Goal: Task Accomplishment & Management: Use online tool/utility

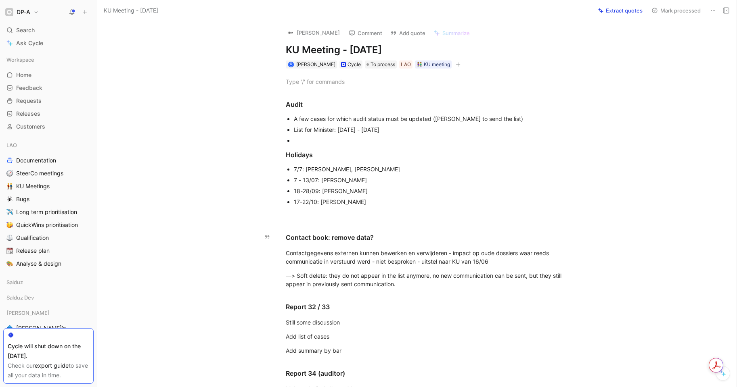
scroll to position [171, 0]
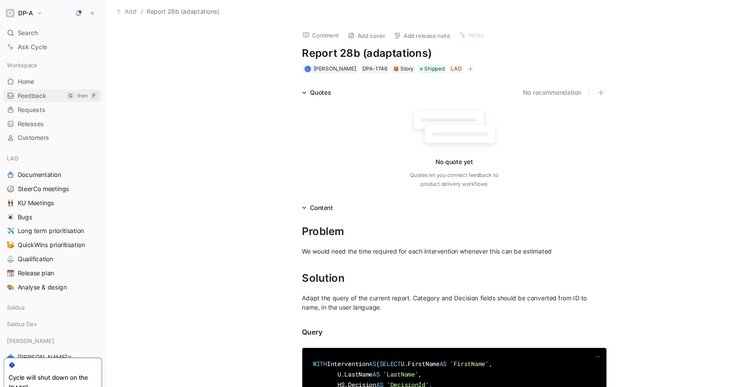
click at [24, 87] on span "Feedback" at bounding box center [29, 88] width 26 height 8
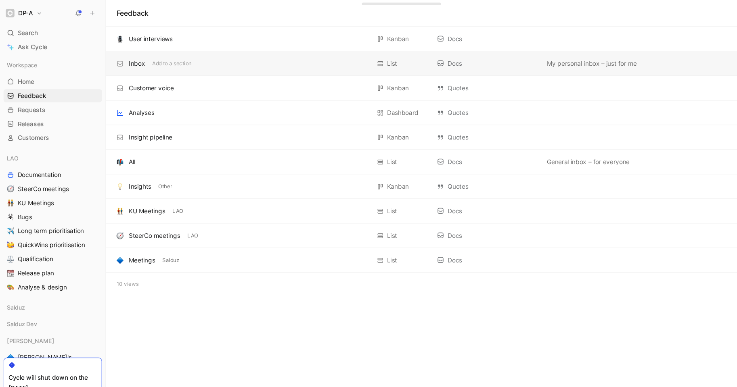
click at [125, 58] on div "Inbox" at bounding box center [125, 59] width 15 height 10
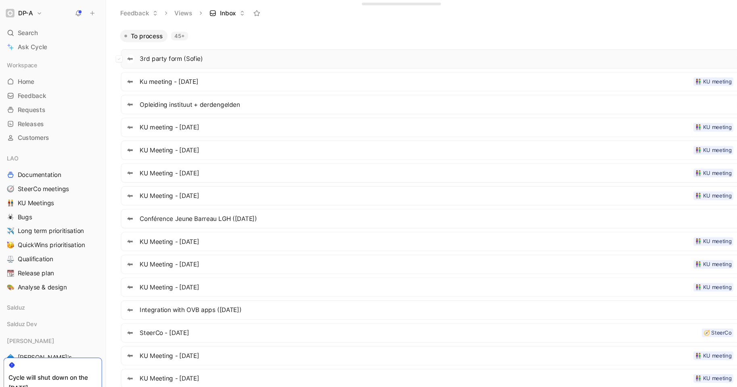
click at [146, 54] on span "3rd party form (Sofie)" at bounding box center [400, 54] width 545 height 10
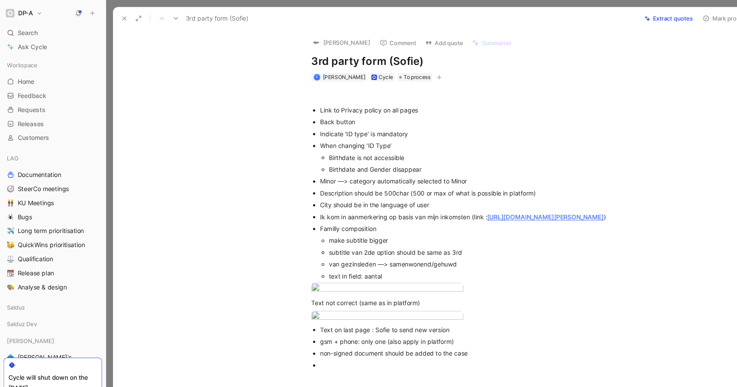
click at [165, 171] on div "Link to Privacy policy on all pages Back button Indicate ‘ID type’ is mandatory…" at bounding box center [425, 211] width 609 height 272
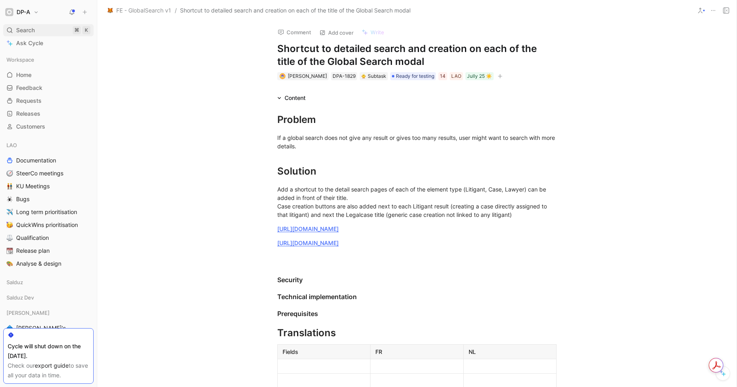
click at [32, 29] on span "Search" at bounding box center [25, 30] width 19 height 10
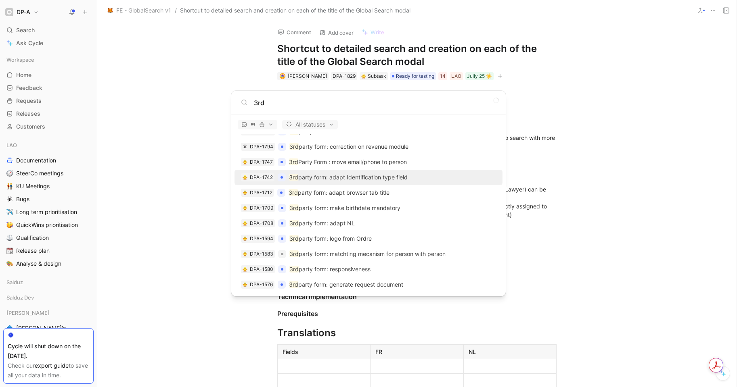
scroll to position [304, 0]
type input "3rd"
click at [322, 175] on p "3rd party form: adapt Identification type field" at bounding box center [348, 176] width 119 height 10
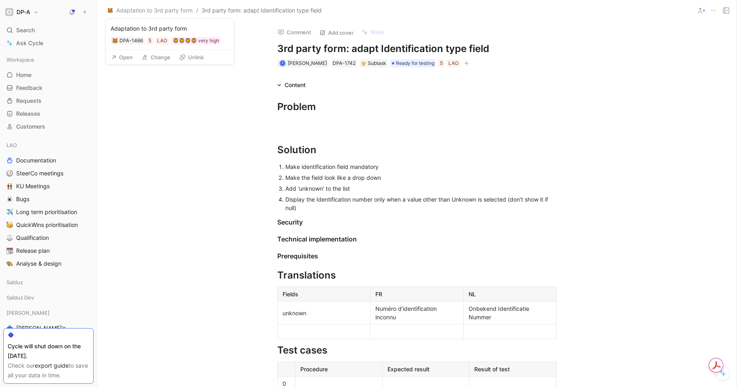
click at [127, 57] on button "Open" at bounding box center [121, 57] width 29 height 11
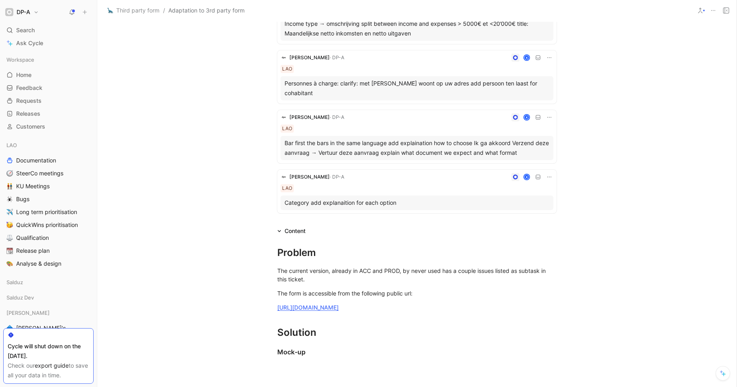
scroll to position [1155, 0]
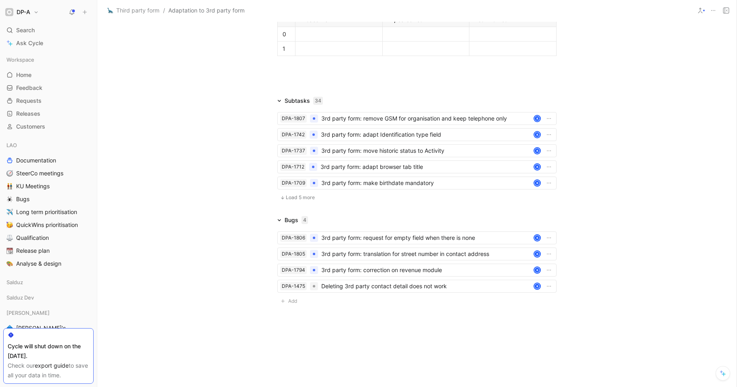
click at [291, 198] on span "Load 5 more" at bounding box center [300, 197] width 29 height 6
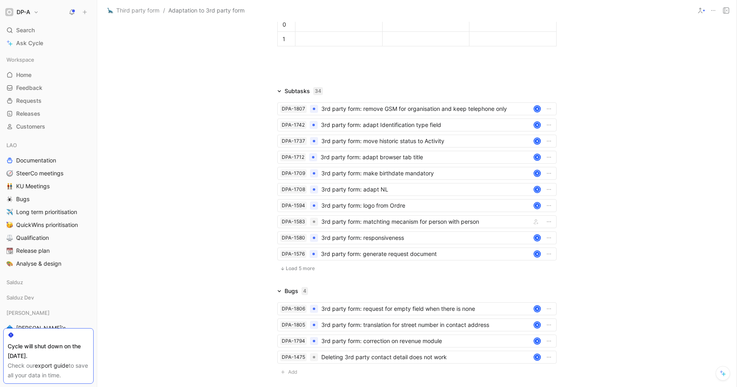
click at [300, 274] on button "Load 5 more" at bounding box center [297, 269] width 40 height 10
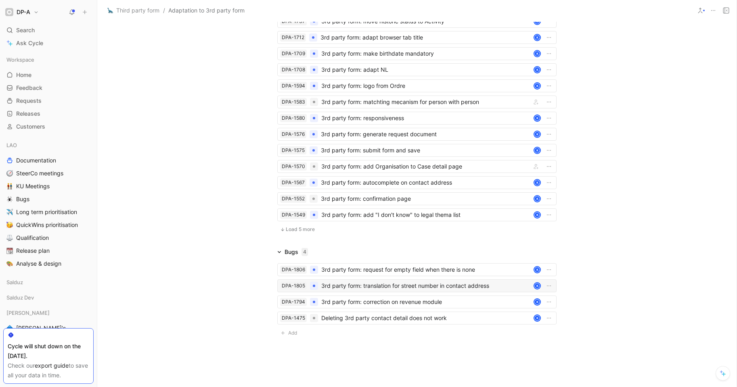
scroll to position [1317, 0]
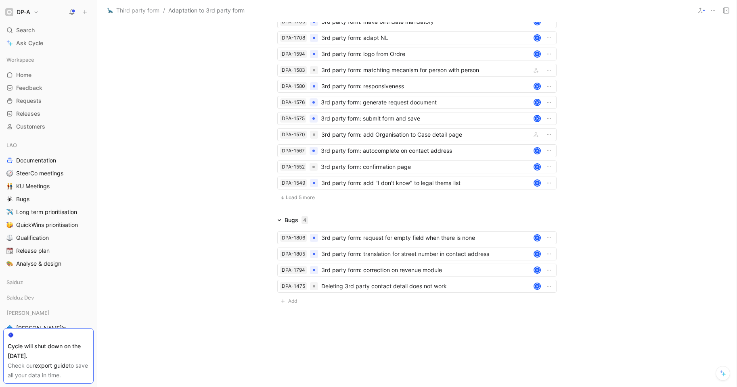
click at [300, 195] on span "Load 5 more" at bounding box center [300, 197] width 29 height 6
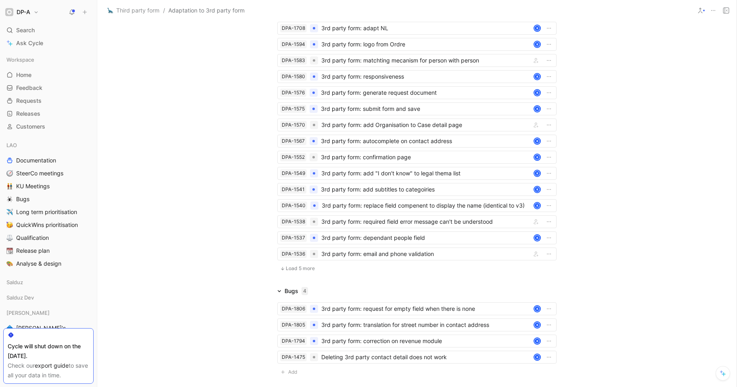
click at [300, 272] on span "Load 5 more" at bounding box center [300, 268] width 29 height 6
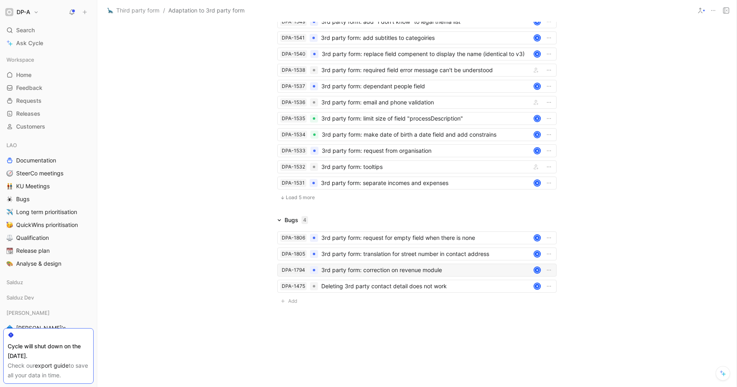
scroll to position [1478, 0]
click at [301, 196] on span "Load 5 more" at bounding box center [300, 197] width 29 height 6
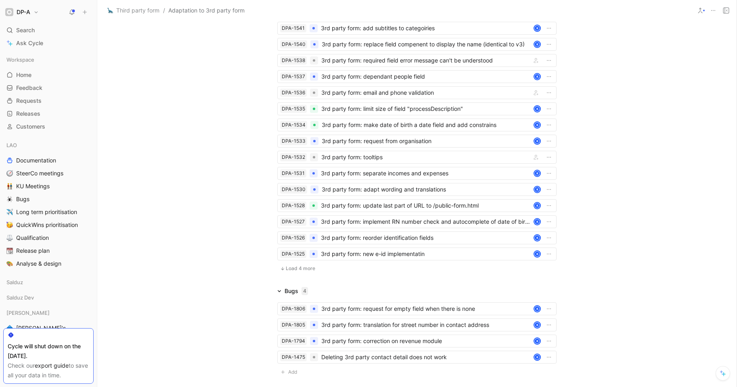
click at [292, 272] on span "Load 4 more" at bounding box center [300, 268] width 29 height 6
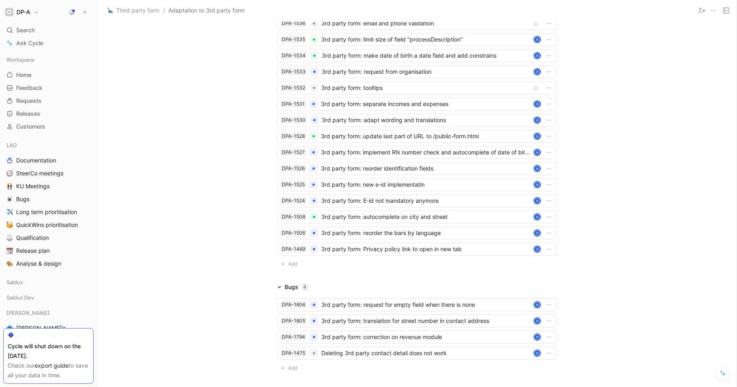
scroll to position [1548, 0]
click at [288, 268] on span "Add" at bounding box center [293, 264] width 11 height 8
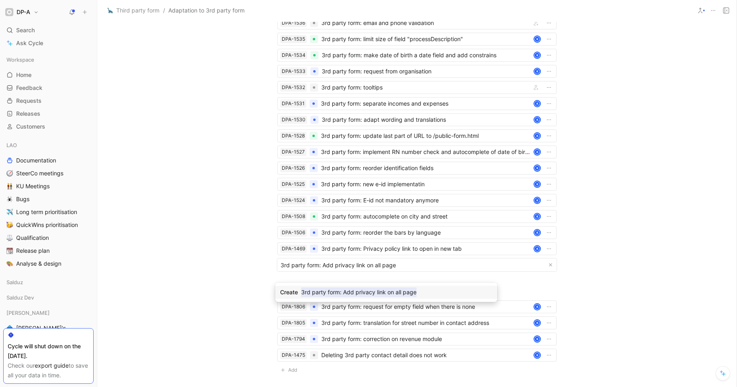
type input "3rd party form: Add privacy link on all pages"
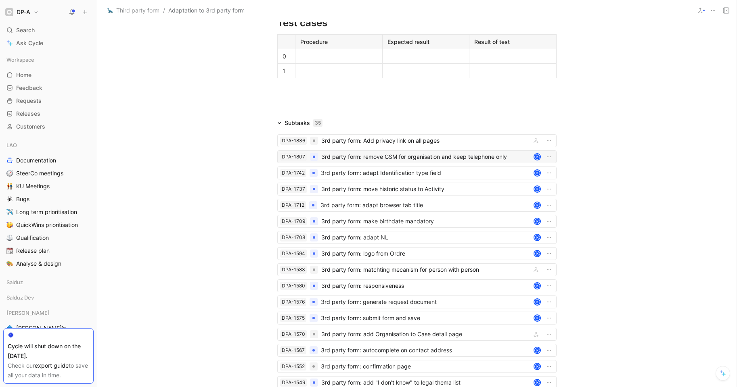
scroll to position [1125, 0]
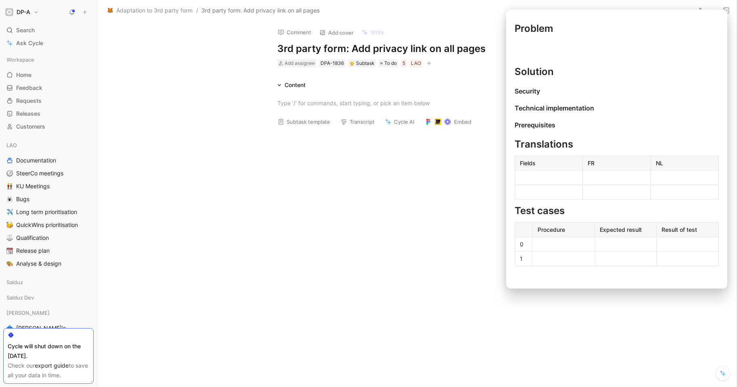
click at [307, 123] on button "Subtask template" at bounding box center [304, 121] width 60 height 11
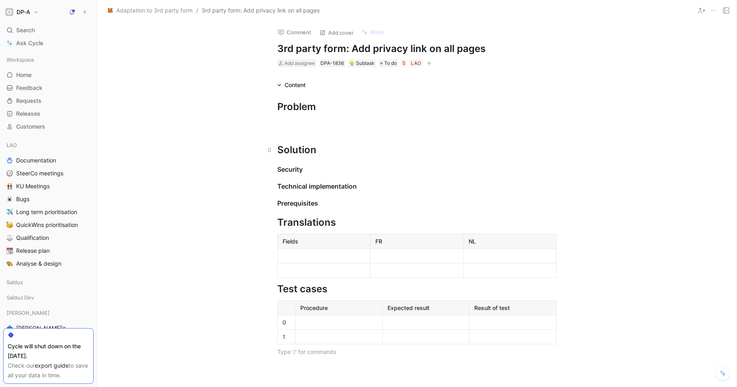
click at [317, 156] on div "Solution" at bounding box center [416, 150] width 279 height 15
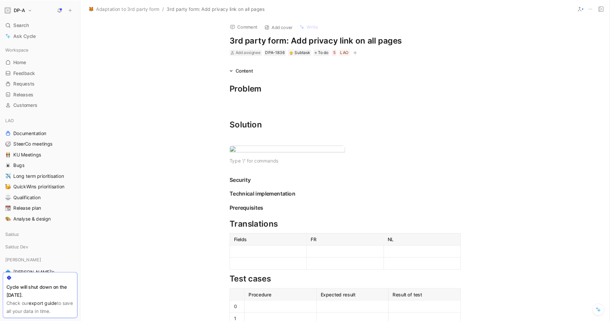
scroll to position [2, 0]
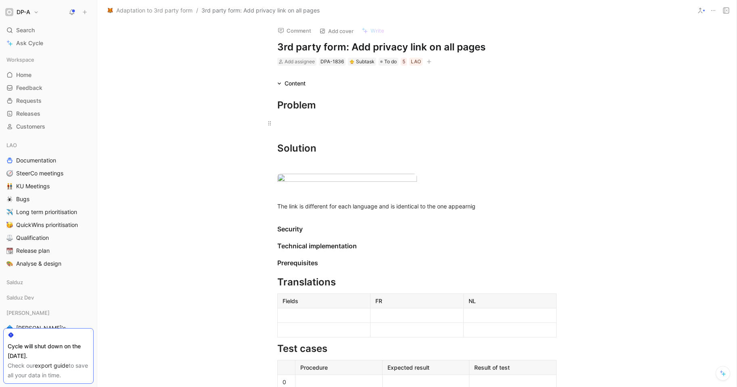
click at [295, 119] on div at bounding box center [416, 123] width 279 height 8
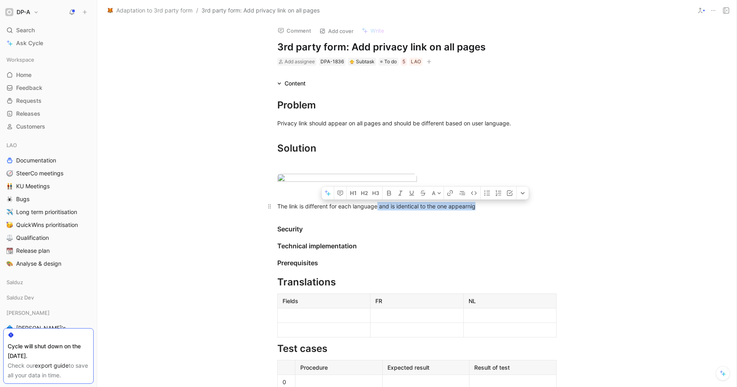
drag, startPoint x: 479, startPoint y: 280, endPoint x: 376, endPoint y: 275, distance: 103.4
click at [376, 211] on div "The link is different for each language and is identical to the one appearnig" at bounding box center [416, 206] width 279 height 8
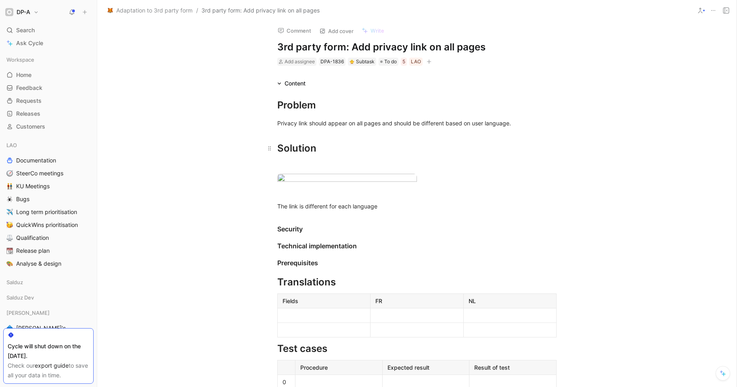
click at [318, 144] on div "Solution" at bounding box center [416, 148] width 279 height 15
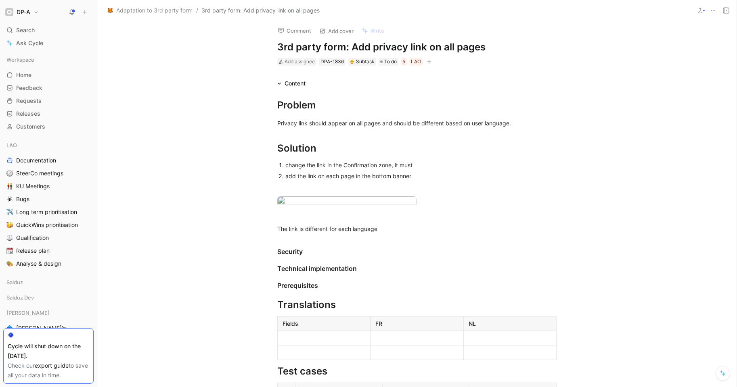
click at [420, 165] on div "change the link in the Confirmation zone, it must" at bounding box center [420, 165] width 271 height 8
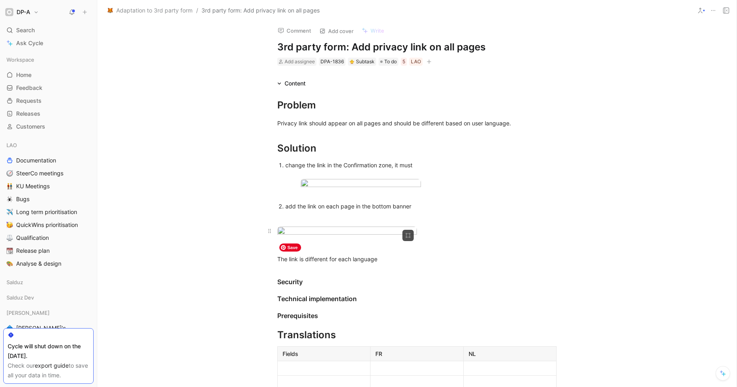
click at [338, 245] on body "DP-A Search ⌘ K Ask Cycle Workspace Home G then H Feedback G then F Requests G …" at bounding box center [368, 193] width 737 height 387
click at [73, 387] on div at bounding box center [368, 387] width 737 height 0
click at [271, 236] on span at bounding box center [269, 231] width 9 height 9
click at [422, 211] on div "add the link on each page in the bottom banner" at bounding box center [420, 206] width 271 height 8
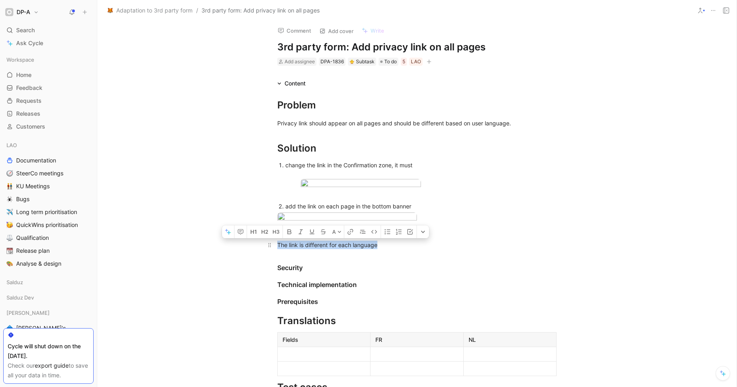
drag, startPoint x: 321, startPoint y: 325, endPoint x: 274, endPoint y: 330, distance: 47.1
click at [274, 252] on p "The link is different for each language" at bounding box center [417, 244] width 310 height 13
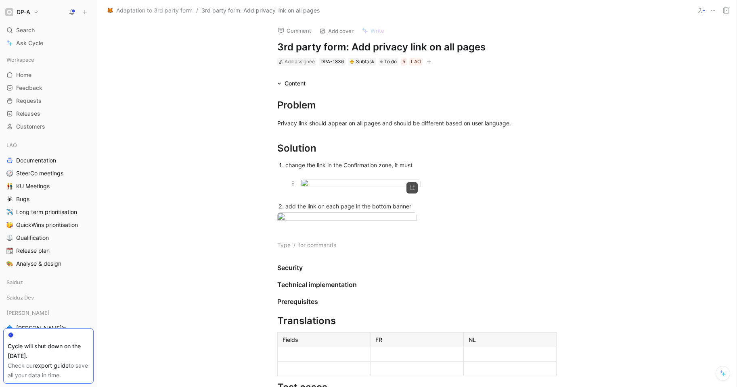
click at [429, 190] on div at bounding box center [421, 184] width 240 height 11
click at [434, 201] on p at bounding box center [420, 195] width 271 height 11
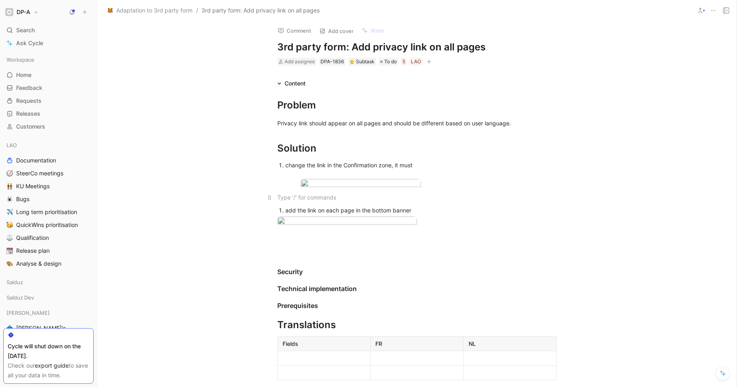
click at [423, 204] on p at bounding box center [417, 197] width 310 height 13
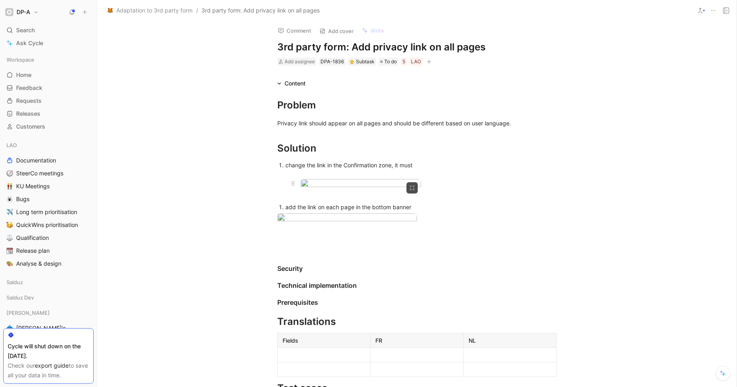
click at [455, 190] on div at bounding box center [421, 184] width 240 height 11
click at [449, 190] on div at bounding box center [421, 184] width 240 height 11
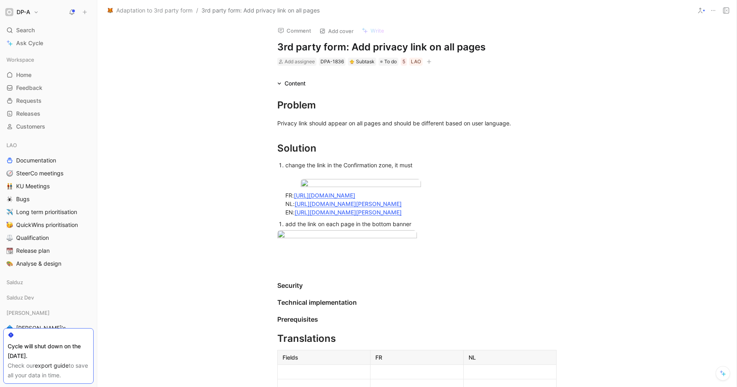
click at [426, 166] on div "change the link in the Confirmation zone, it must" at bounding box center [420, 169] width 271 height 17
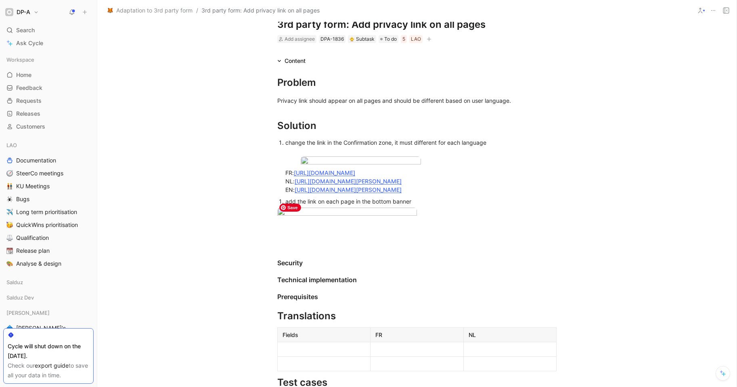
scroll to position [0, 0]
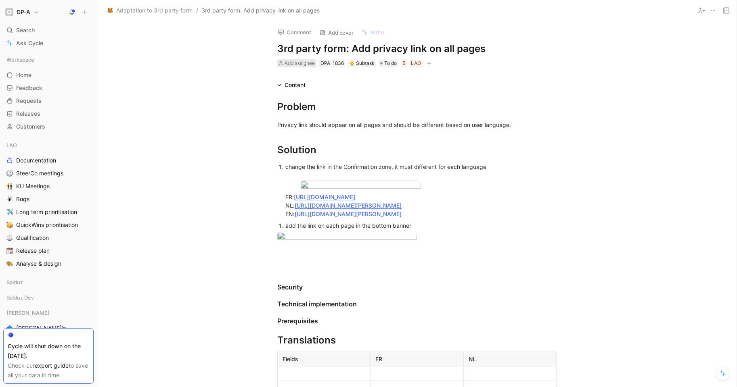
click at [297, 65] on span "Add assignee" at bounding box center [299, 63] width 30 height 6
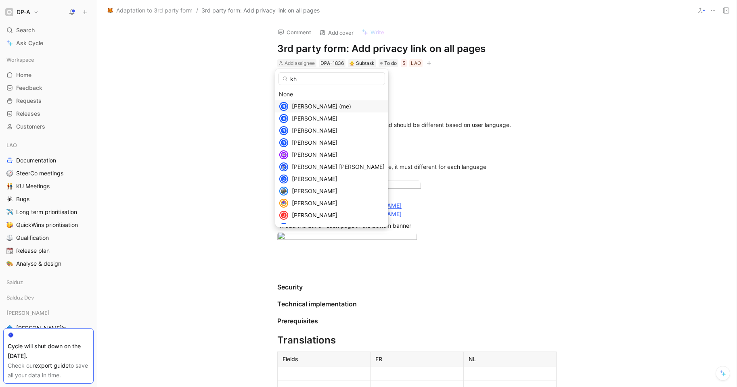
type input "kha"
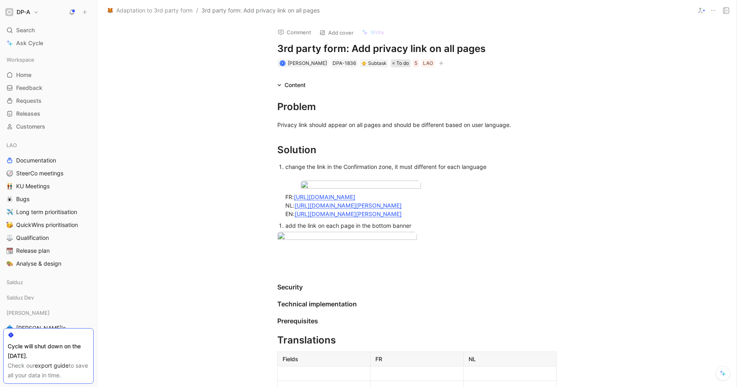
click at [396, 63] on span "To do" at bounding box center [402, 63] width 13 height 8
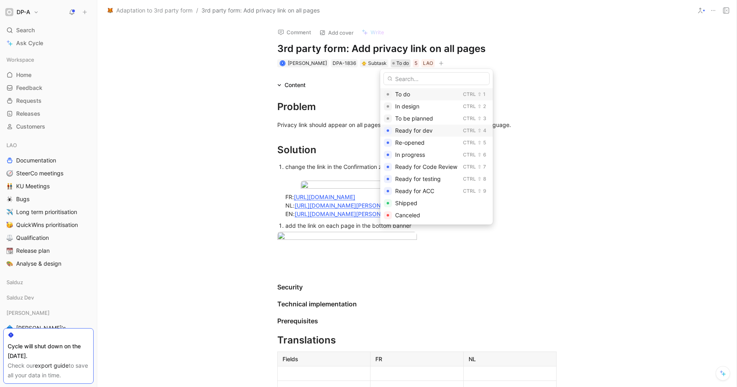
click at [431, 128] on span "Ready for dev" at bounding box center [414, 130] width 38 height 7
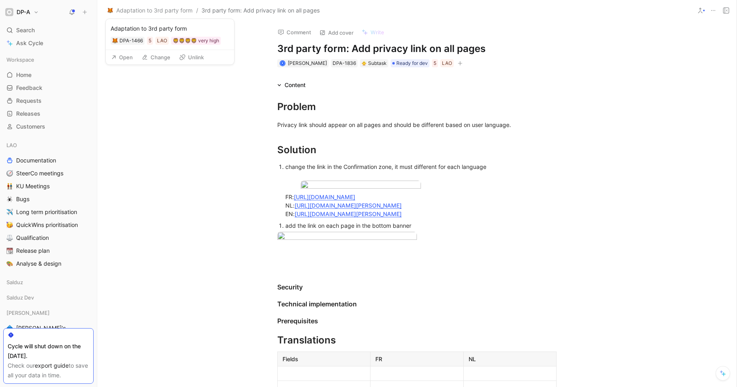
click at [130, 58] on button "Open" at bounding box center [121, 57] width 29 height 11
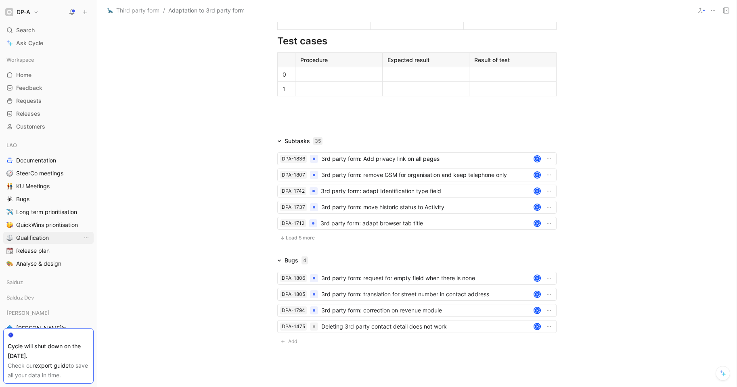
scroll to position [1107, 0]
click at [301, 240] on span "Load 5 more" at bounding box center [300, 236] width 29 height 6
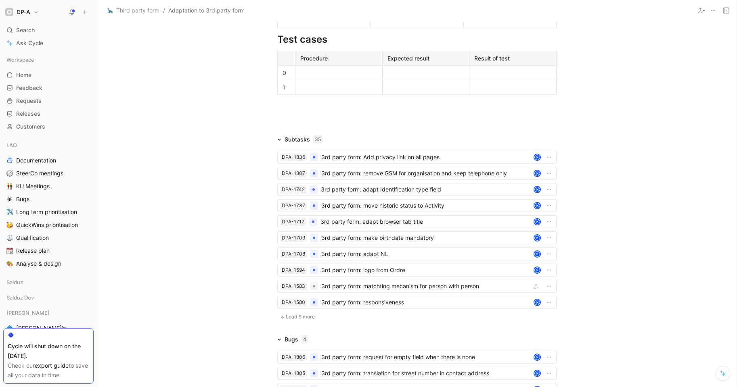
click at [297, 320] on span "Load 5 more" at bounding box center [300, 317] width 29 height 6
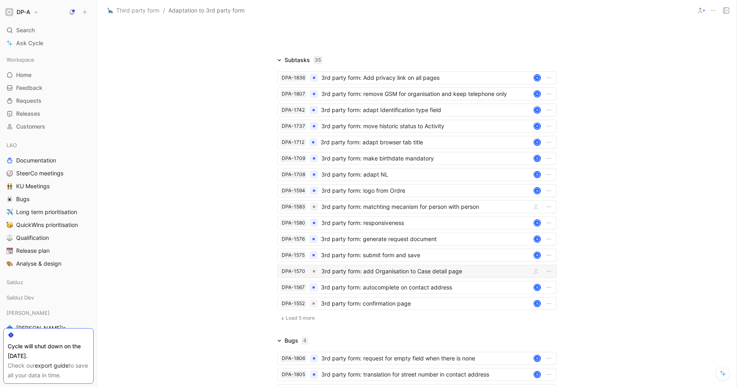
scroll to position [1317, 0]
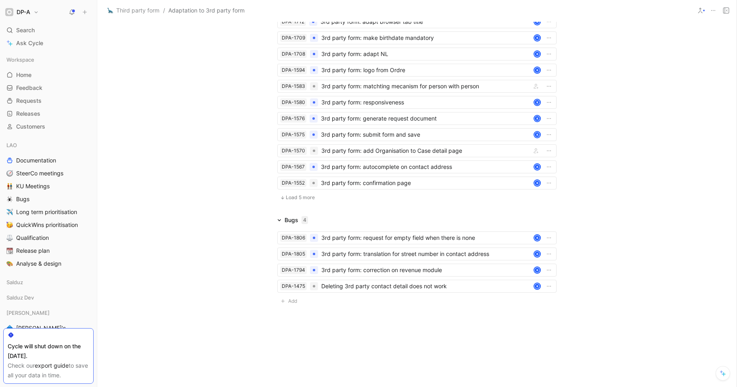
click at [300, 198] on span "Load 5 more" at bounding box center [300, 197] width 29 height 6
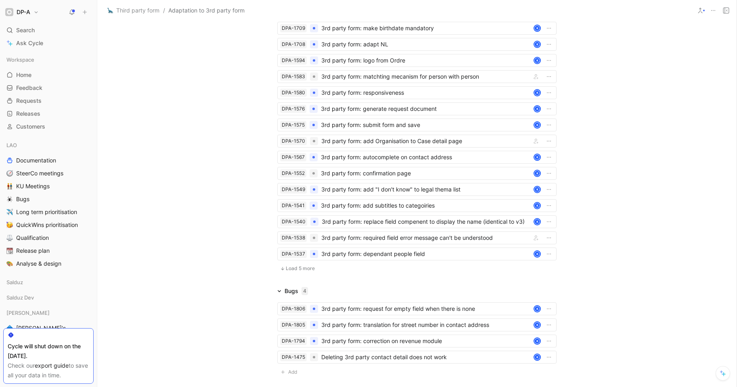
click at [299, 272] on span "Load 5 more" at bounding box center [300, 268] width 29 height 6
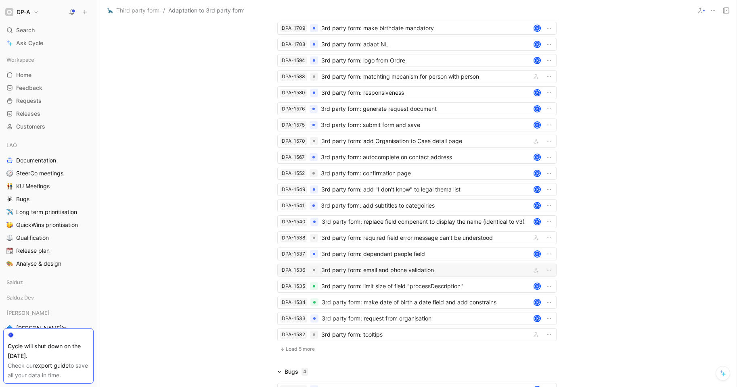
scroll to position [1478, 0]
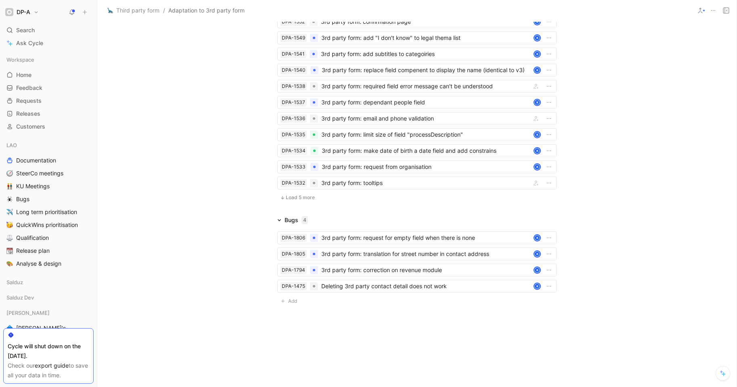
click at [296, 196] on span "Load 5 more" at bounding box center [300, 197] width 29 height 6
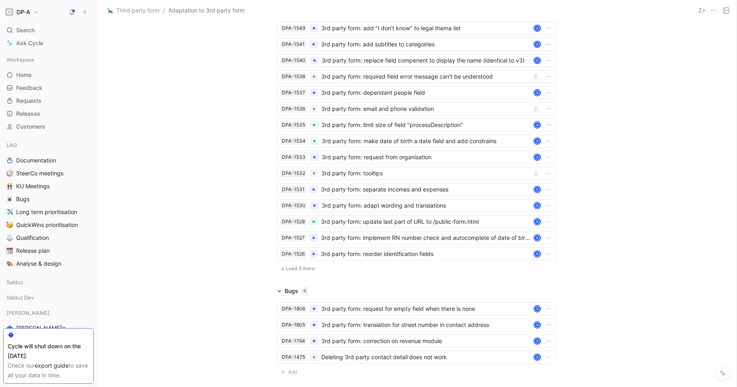
click at [304, 272] on span "Load 5 more" at bounding box center [300, 268] width 29 height 6
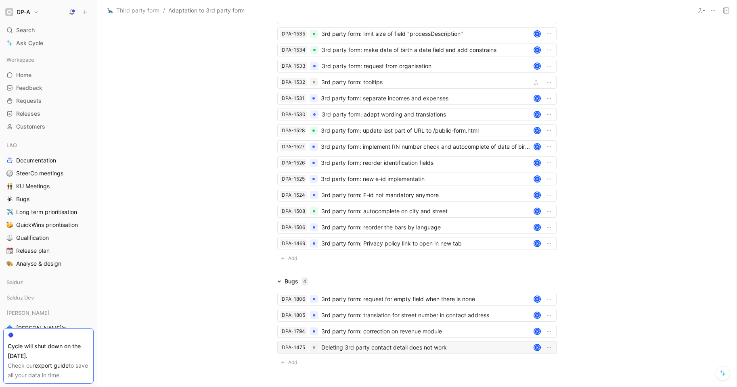
scroll to position [1640, 0]
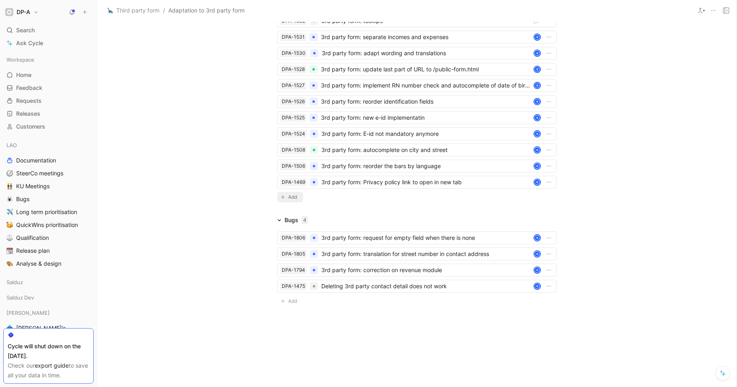
click at [288, 198] on span "Add" at bounding box center [293, 197] width 11 height 8
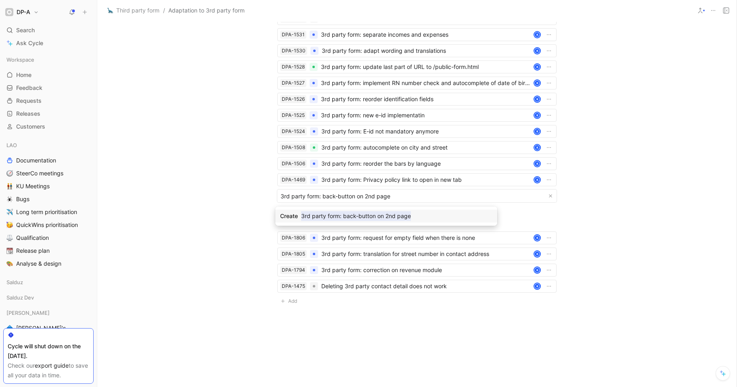
type input "3rd party form: back-button on 2nd page"
click at [316, 215] on mark "3rd party form: back-button on 2nd page" at bounding box center [356, 216] width 110 height 10
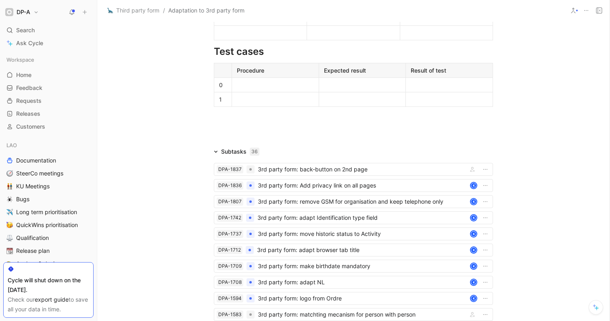
scroll to position [1096, 0]
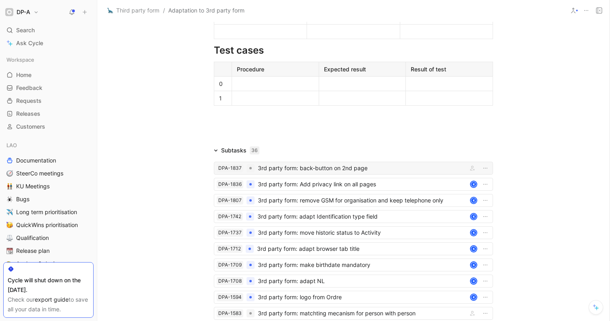
click at [303, 173] on div "3rd party form: back-button on 2nd page" at bounding box center [361, 168] width 207 height 10
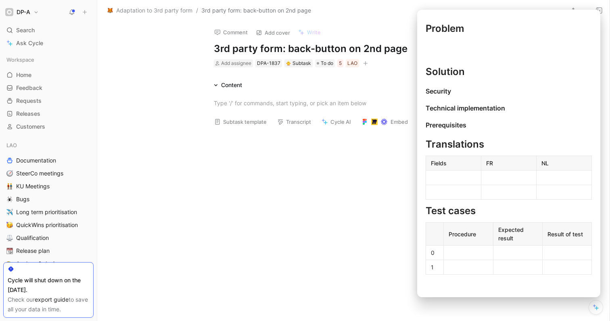
click at [238, 119] on button "Subtask template" at bounding box center [241, 121] width 60 height 11
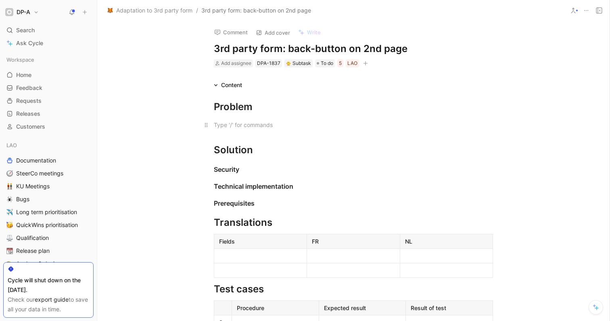
click at [248, 122] on div at bounding box center [353, 125] width 279 height 8
click at [264, 153] on div "Solution" at bounding box center [353, 150] width 279 height 15
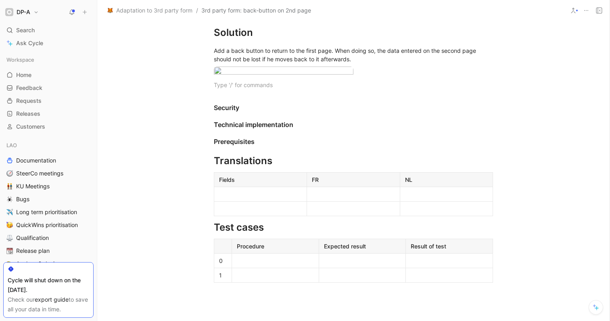
scroll to position [126, 0]
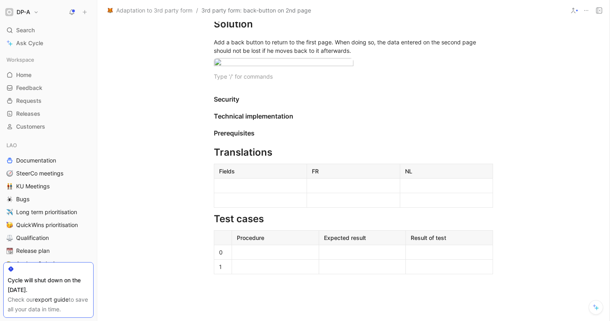
click at [253, 190] on div at bounding box center [260, 186] width 83 height 8
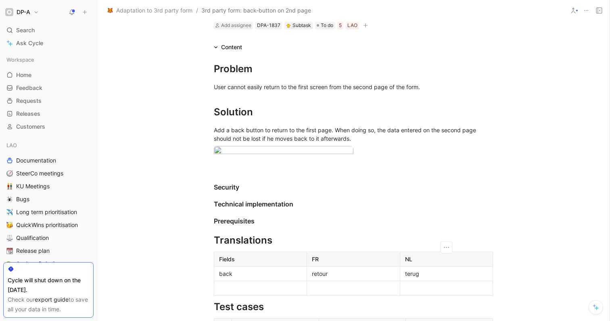
scroll to position [0, 0]
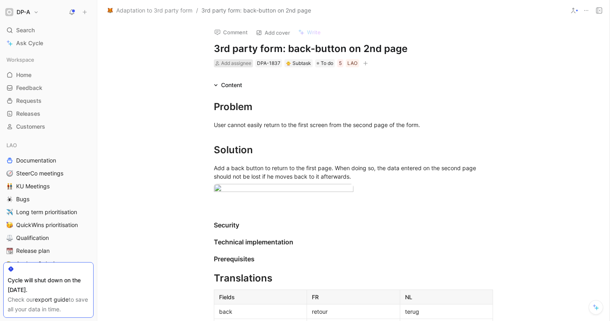
click at [234, 66] on span "Add assignee" at bounding box center [236, 63] width 30 height 6
type input "kha"
click at [258, 97] on span "led Khelifi" at bounding box center [252, 94] width 25 height 7
click at [333, 63] on span "To do" at bounding box center [339, 63] width 13 height 8
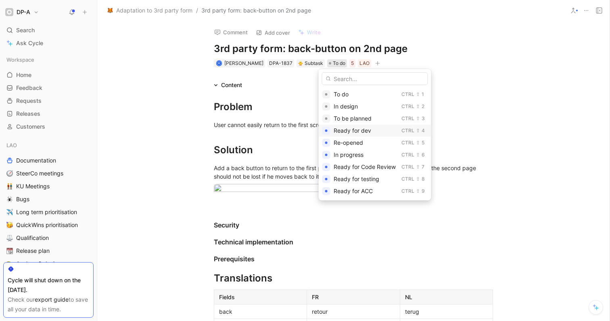
drag, startPoint x: 370, startPoint y: 121, endPoint x: 365, endPoint y: 132, distance: 12.3
click at [365, 132] on div "To do Ctrl ⇧ 1 In design Ctrl ⇧ 2 To be planned Ctrl ⇧ 3 Ready for dev Ctrl ⇧ 4…" at bounding box center [375, 154] width 113 height 133
click at [365, 132] on span "Ready for dev" at bounding box center [353, 130] width 38 height 7
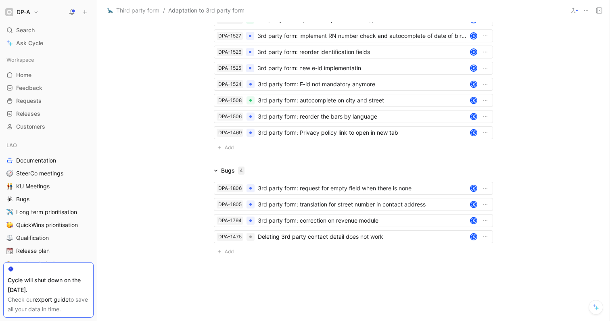
scroll to position [1675, 0]
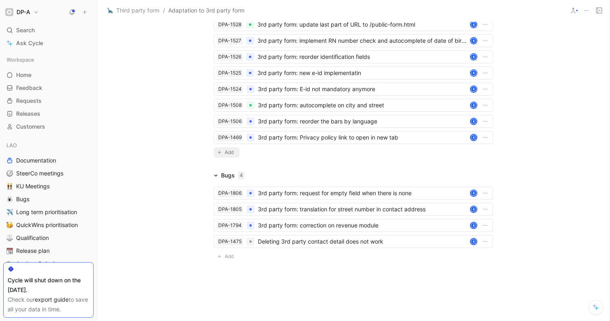
click at [223, 158] on button "Add" at bounding box center [227, 152] width 26 height 10
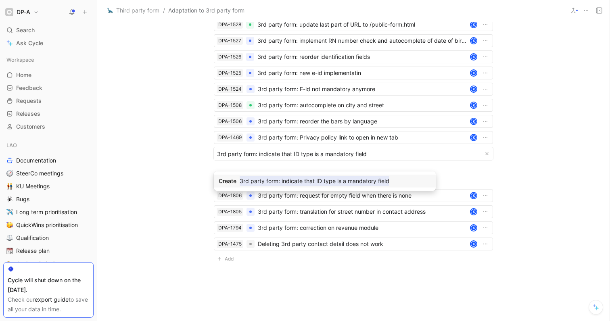
type input "3rd party form: indicate that ID type is a mandatory field"
click at [277, 181] on mark "3rd party form: indicate that ID type is a mandatory field" at bounding box center [315, 181] width 150 height 10
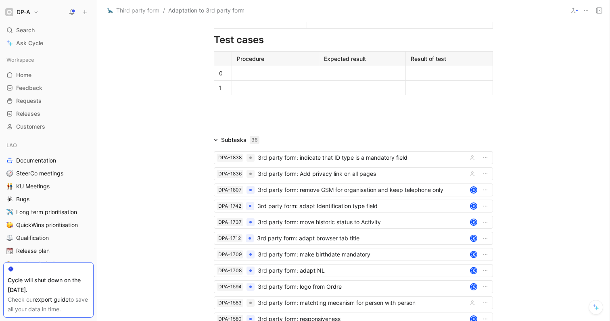
scroll to position [1108, 0]
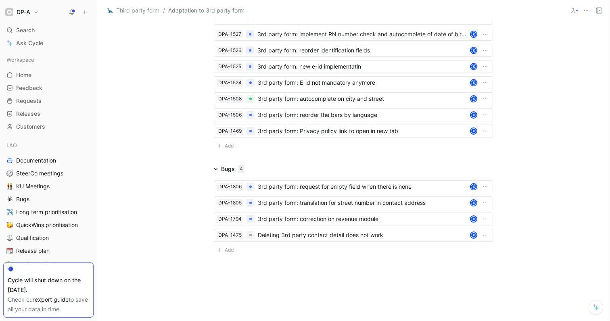
scroll to position [1700, 0]
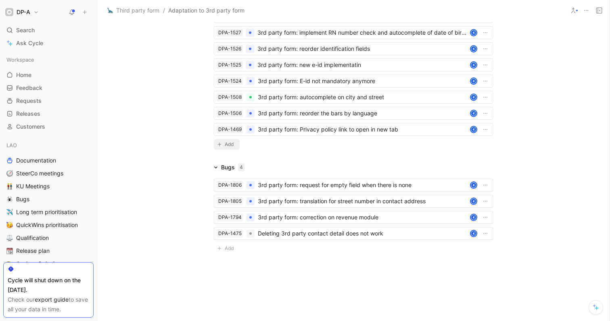
click at [227, 148] on span "Add" at bounding box center [230, 144] width 11 height 8
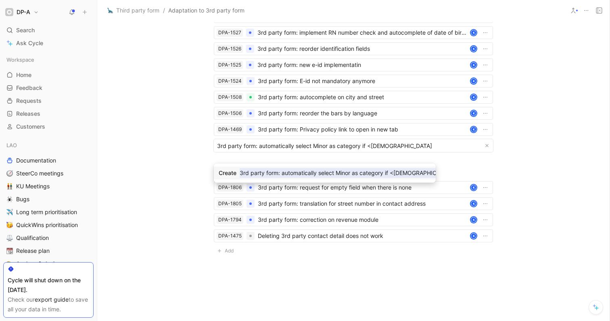
type input "3rd party form: automatically select Minor as category if <18 yo"
click at [266, 175] on mark "3rd party form: automatically select Minor as category if <18 yo" at bounding box center [347, 173] width 215 height 10
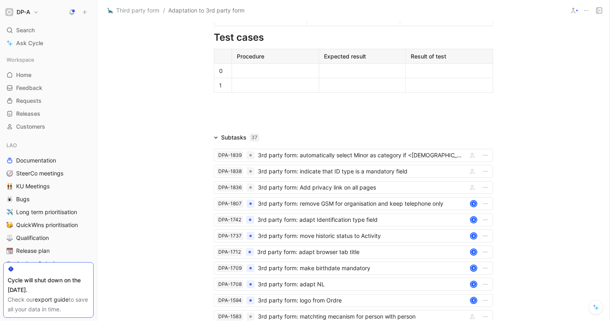
scroll to position [1109, 0]
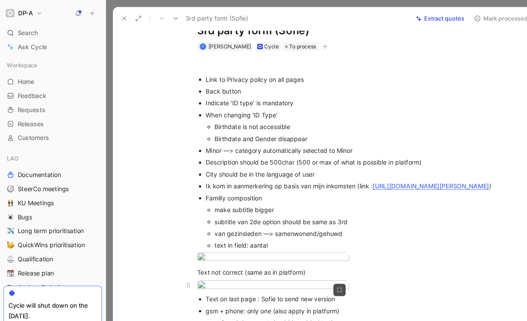
scroll to position [27, 0]
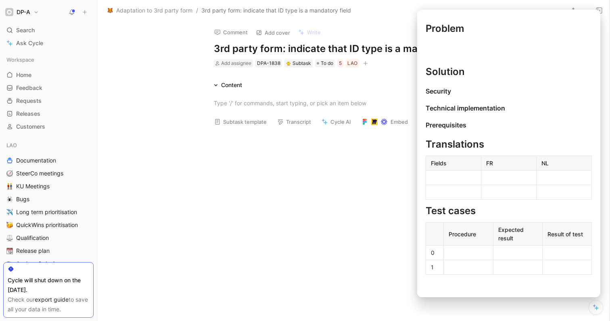
click at [247, 125] on button "Subtask template" at bounding box center [241, 121] width 60 height 11
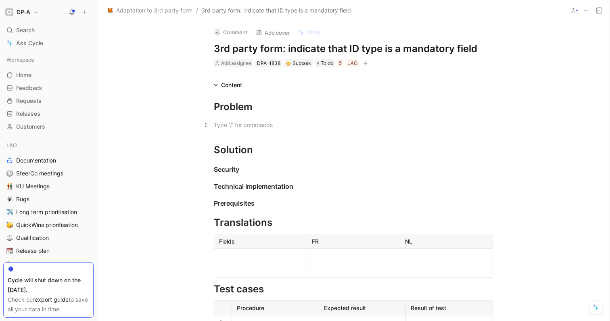
click at [245, 126] on div at bounding box center [353, 125] width 279 height 8
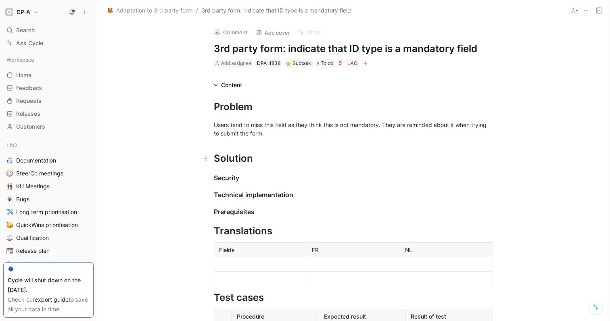
click at [272, 163] on div "Solution" at bounding box center [353, 158] width 279 height 15
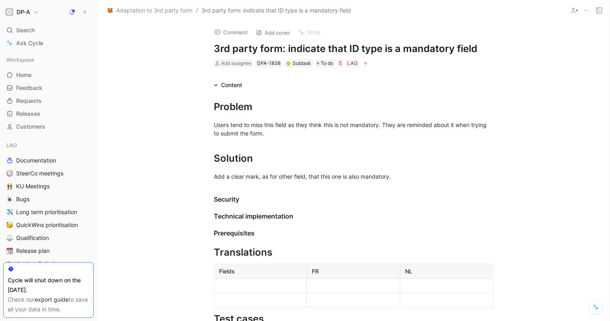
scroll to position [3, 0]
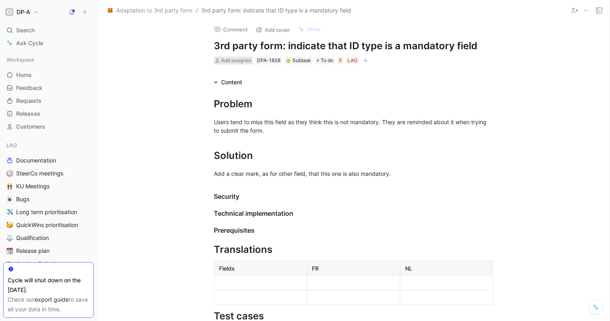
click at [230, 60] on span "Add assignee" at bounding box center [236, 60] width 30 height 6
type input "khal"
click at [259, 92] on span "[PERSON_NAME]" at bounding box center [265, 91] width 46 height 7
click at [333, 61] on span "To do" at bounding box center [339, 60] width 13 height 8
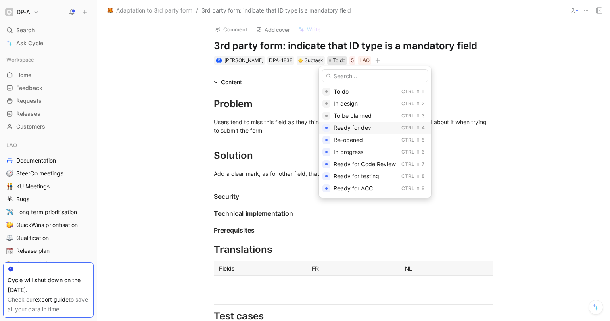
click at [373, 125] on div "Ready for dev" at bounding box center [366, 128] width 65 height 10
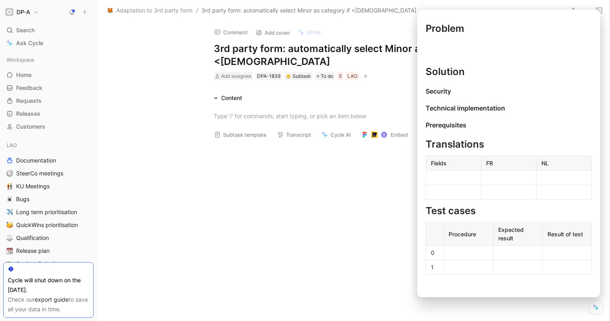
click at [247, 139] on button "Subtask template" at bounding box center [241, 134] width 60 height 11
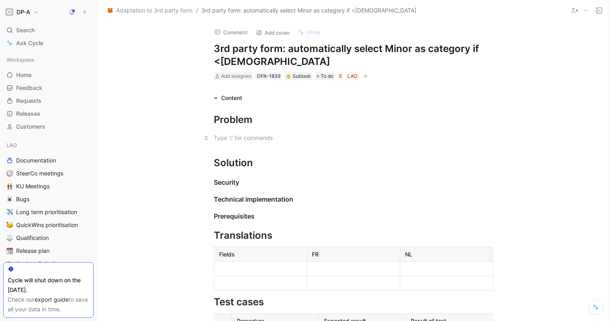
click at [228, 138] on div at bounding box center [353, 138] width 279 height 8
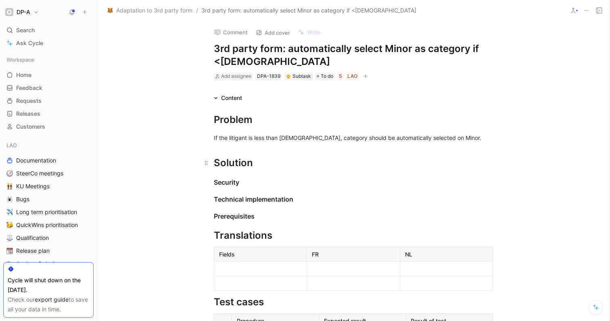
click at [269, 171] on h1 "Solution" at bounding box center [353, 159] width 310 height 28
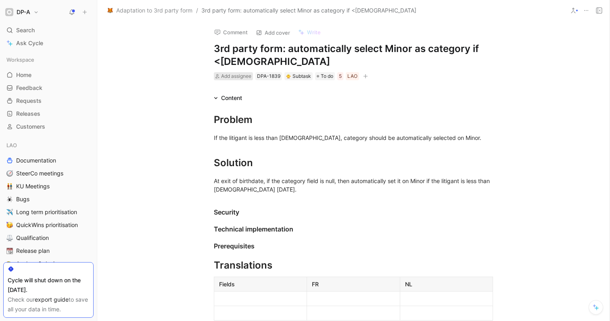
click at [238, 75] on span "Add assignee" at bounding box center [236, 76] width 30 height 6
type input "khal"
click at [248, 105] on span "[PERSON_NAME]" at bounding box center [265, 107] width 46 height 7
click at [333, 77] on span "To do" at bounding box center [339, 76] width 13 height 8
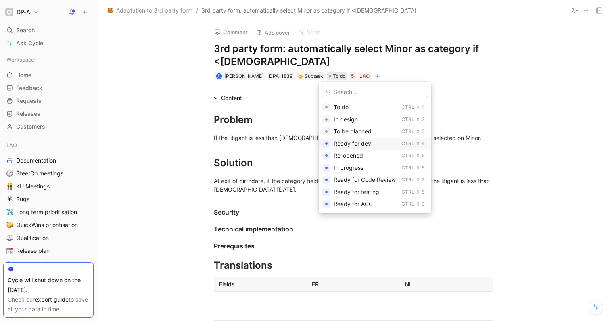
click at [375, 143] on div "Ready for dev" at bounding box center [366, 144] width 65 height 10
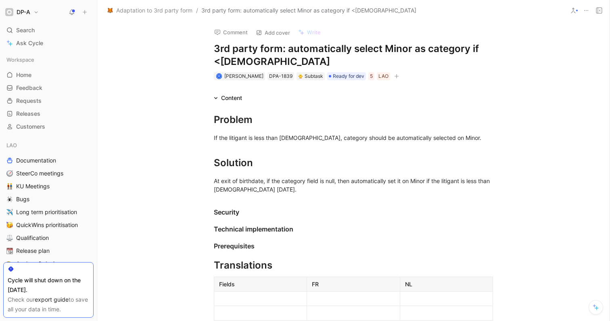
click at [172, 83] on div "Comment Add cover Write 3rd party form: automatically select Minor as category …" at bounding box center [353, 171] width 512 height 300
